Goal: Information Seeking & Learning: Learn about a topic

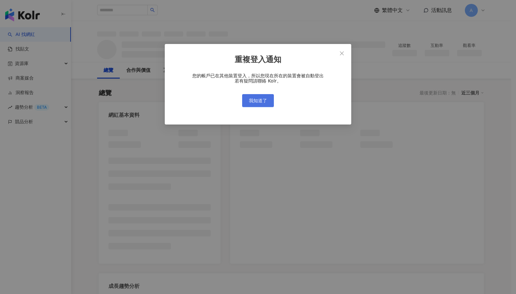
click at [259, 100] on span "我知道了" at bounding box center [258, 100] width 18 height 5
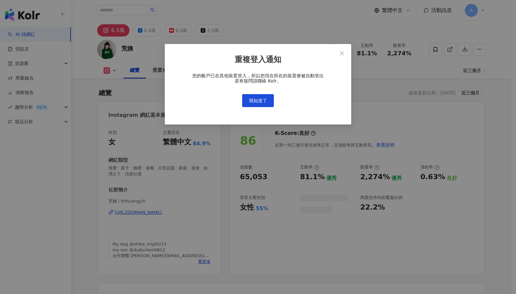
scroll to position [40, 0]
click at [256, 99] on span "我知道了" at bounding box center [258, 100] width 18 height 5
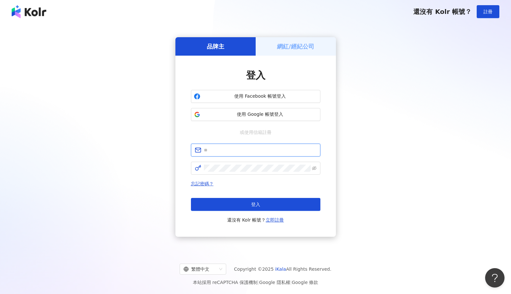
type input "**********"
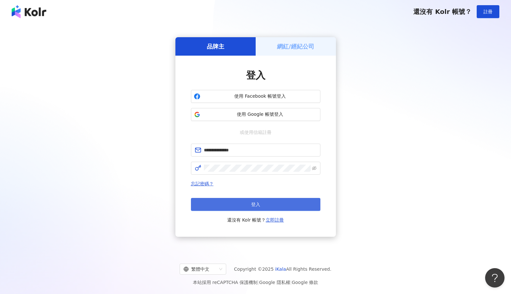
click at [270, 208] on button "登入" at bounding box center [255, 204] width 129 height 13
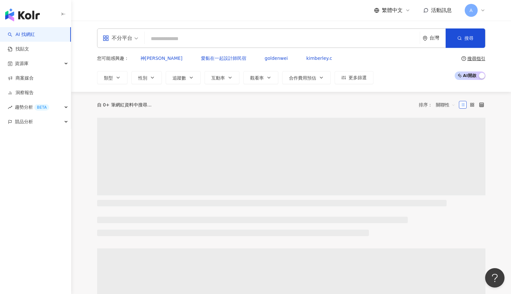
click at [242, 39] on input "search" at bounding box center [282, 39] width 270 height 12
paste input "**"
type input "**"
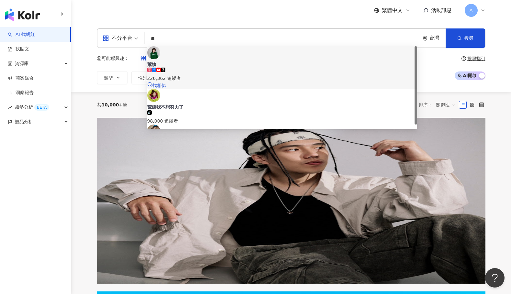
click at [241, 61] on span "荒姨" at bounding box center [282, 64] width 270 height 6
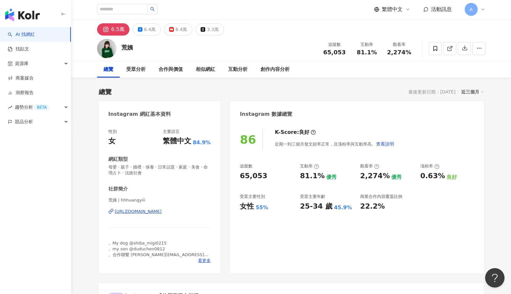
scroll to position [1, 0]
drag, startPoint x: 239, startPoint y: 197, endPoint x: 268, endPoint y: 209, distance: 31.6
click at [268, 209] on div "86 K-Score : 良好 近期一到三個月發文頻率正常，且漲粉率與互動率高。 查看說明 追蹤數 65,053 互動率 81.1% 優秀 觀看率 2,274…" at bounding box center [356, 197] width 253 height 151
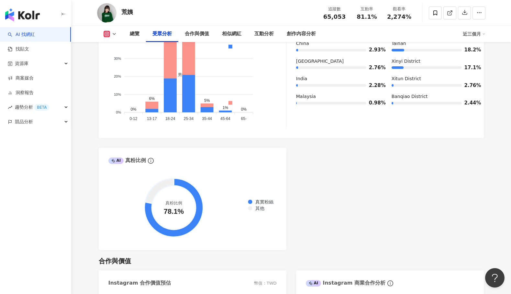
scroll to position [685, 0]
click at [199, 36] on div "合作與價值" at bounding box center [197, 34] width 24 height 8
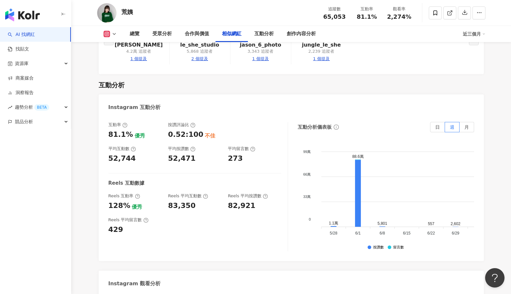
scroll to position [1249, 0]
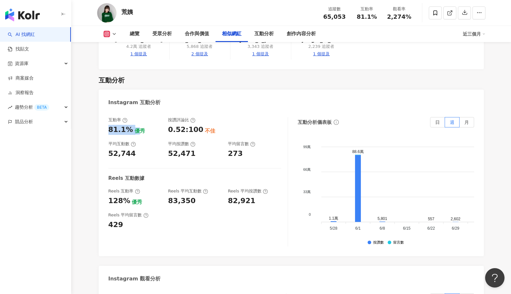
drag, startPoint x: 109, startPoint y: 127, endPoint x: 135, endPoint y: 126, distance: 25.6
click at [135, 126] on div "81.1% 優秀" at bounding box center [134, 130] width 53 height 10
click at [123, 128] on div "81.1%" at bounding box center [120, 130] width 25 height 10
drag, startPoint x: 107, startPoint y: 127, endPoint x: 128, endPoint y: 128, distance: 20.7
click at [128, 128] on div "互動率 81.1% 優秀 按讚評論比 0.52:100 不佳 平均互動數 52,744 平均按讚數 52,471 平均留言數 273 Reels 互動數據 R…" at bounding box center [291, 184] width 385 height 146
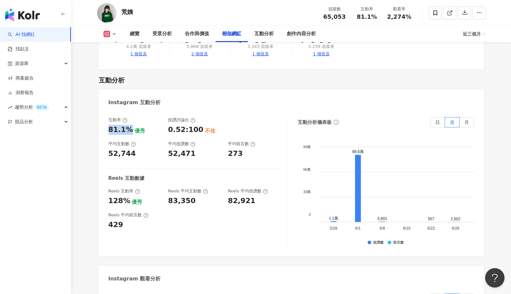
copy div "81.1%"
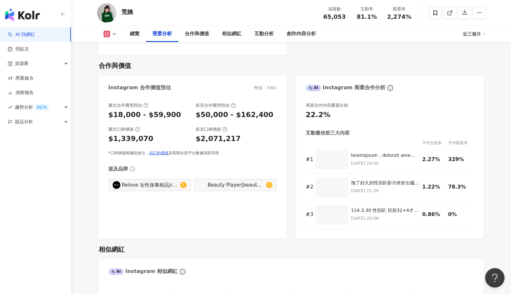
scroll to position [864, 0]
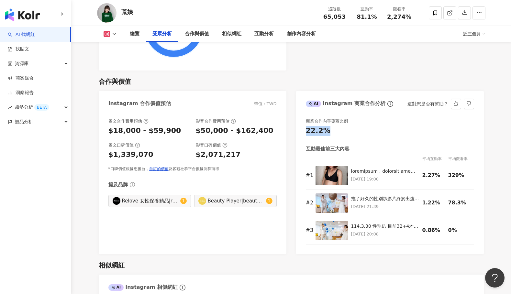
drag, startPoint x: 306, startPoint y: 121, endPoint x: 336, endPoint y: 122, distance: 30.1
click at [336, 126] on div "22.2%" at bounding box center [390, 131] width 168 height 10
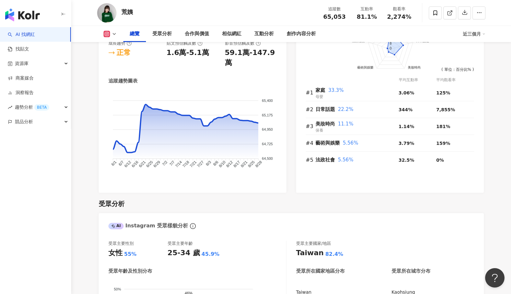
scroll to position [425, 0]
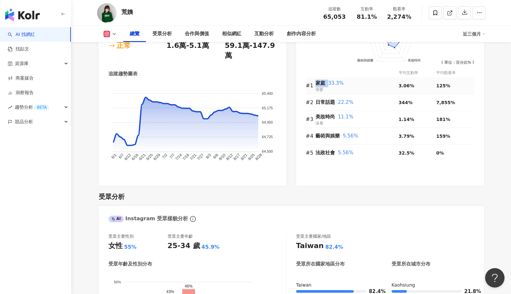
drag, startPoint x: 316, startPoint y: 84, endPoint x: 329, endPoint y: 84, distance: 12.6
click at [329, 84] on div "家庭 33.3%" at bounding box center [357, 84] width 83 height 8
drag, startPoint x: 317, startPoint y: 103, endPoint x: 334, endPoint y: 101, distance: 16.9
click at [334, 101] on span "日常話題" at bounding box center [325, 102] width 19 height 6
copy span "日常話題"
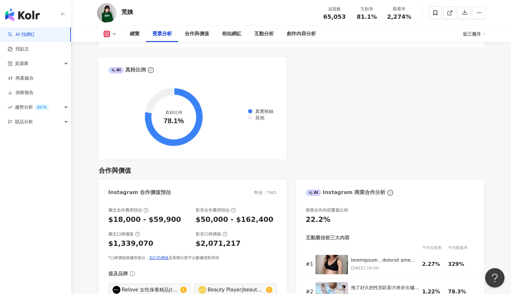
scroll to position [875, 0]
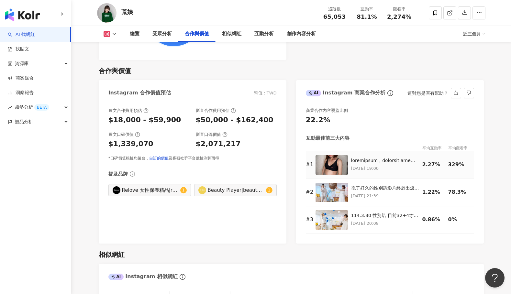
drag, startPoint x: 424, startPoint y: 155, endPoint x: 434, endPoint y: 155, distance: 10.7
click at [434, 161] on div "2.27%" at bounding box center [433, 164] width 23 height 7
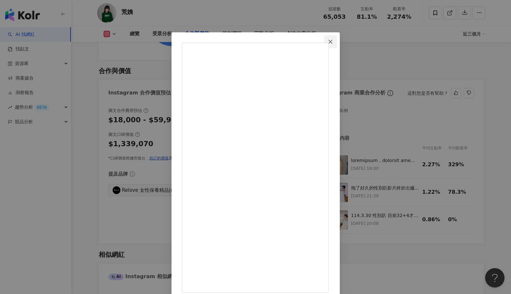
click at [332, 41] on icon "close" at bounding box center [331, 41] width 4 height 4
